Goal: Find contact information: Find contact information

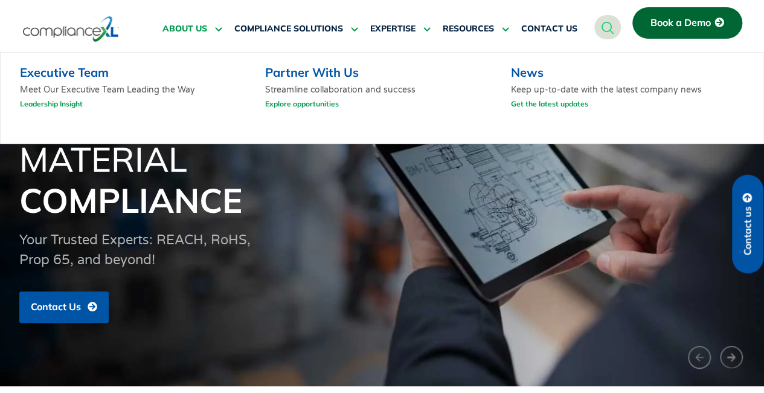
drag, startPoint x: 0, startPoint y: 0, endPoint x: 198, endPoint y: 30, distance: 199.8
click at [198, 30] on span "ABOUT US" at bounding box center [184, 29] width 45 height 11
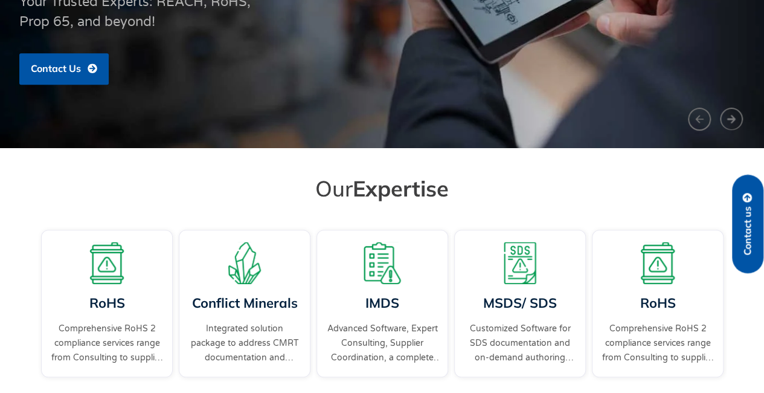
scroll to position [242, 0]
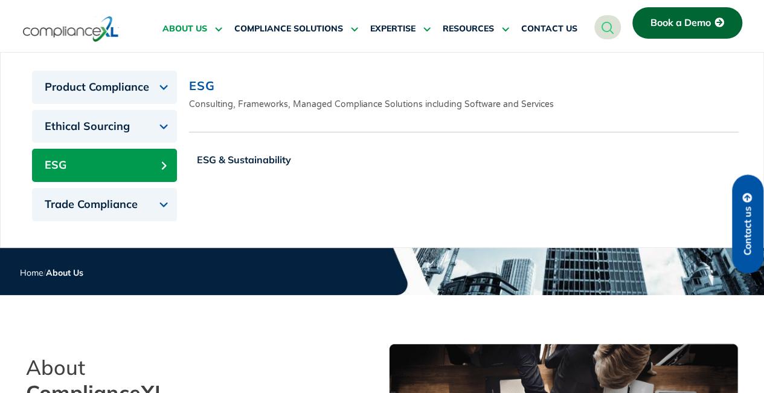
click at [95, 153] on button "ESG" at bounding box center [104, 165] width 145 height 33
click at [145, 164] on button "ESG" at bounding box center [104, 165] width 145 height 33
click at [164, 164] on button "ESG" at bounding box center [104, 165] width 145 height 33
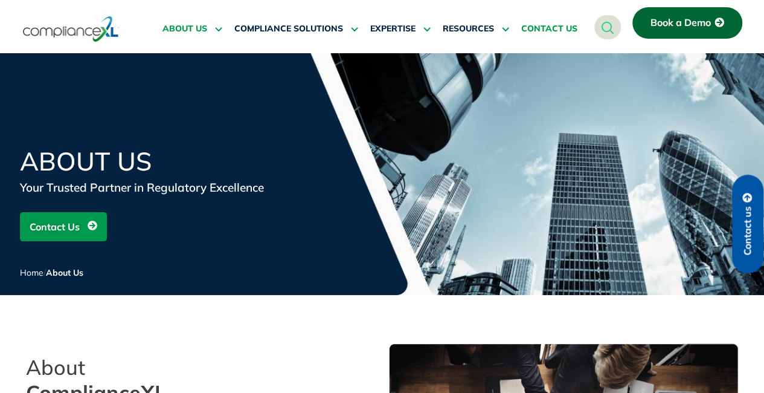
click at [550, 30] on span "CONTACT US" at bounding box center [549, 29] width 56 height 11
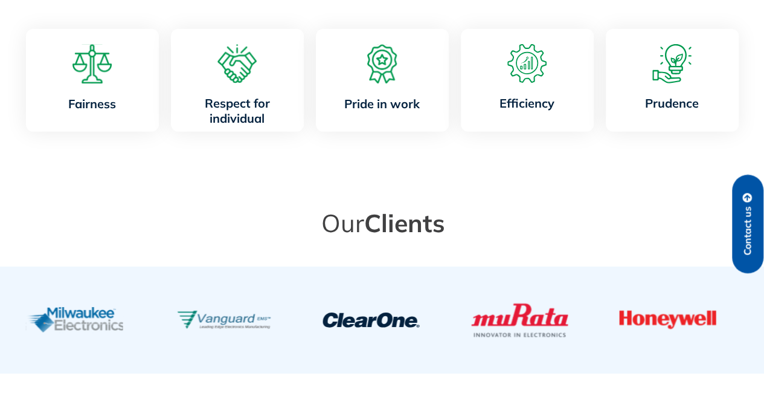
scroll to position [1993, 0]
